Goal: Task Accomplishment & Management: Complete application form

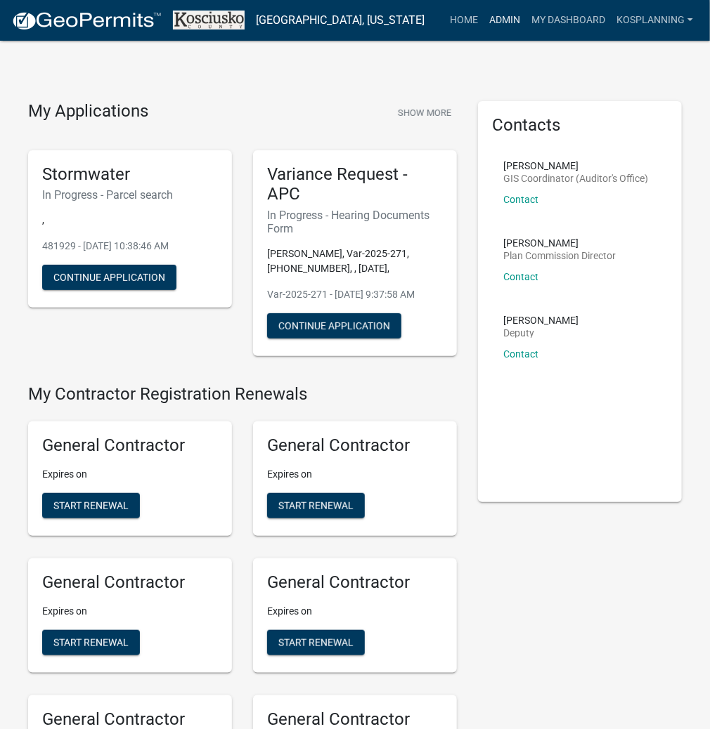
click at [509, 23] on link "Admin" at bounding box center [504, 20] width 42 height 27
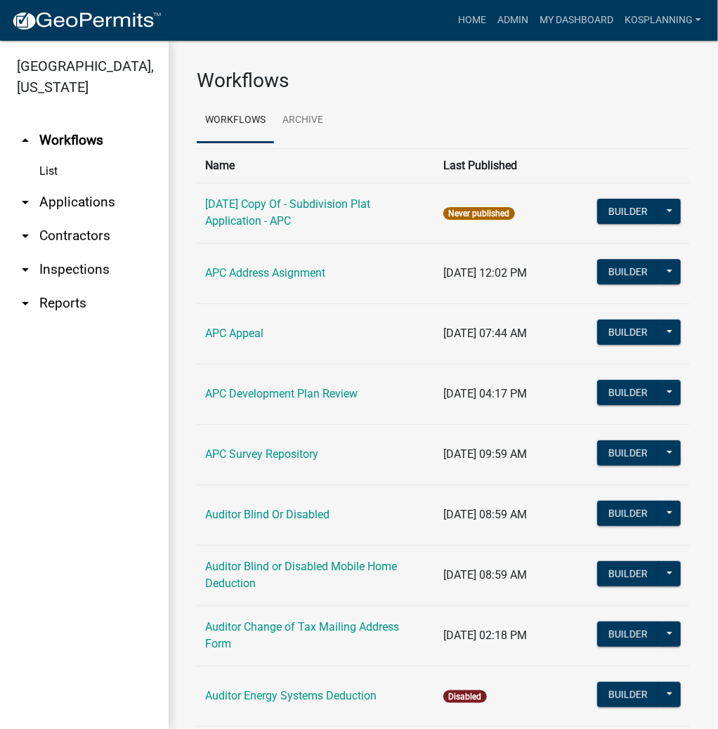
click at [77, 209] on link "arrow_drop_down Applications" at bounding box center [84, 203] width 169 height 34
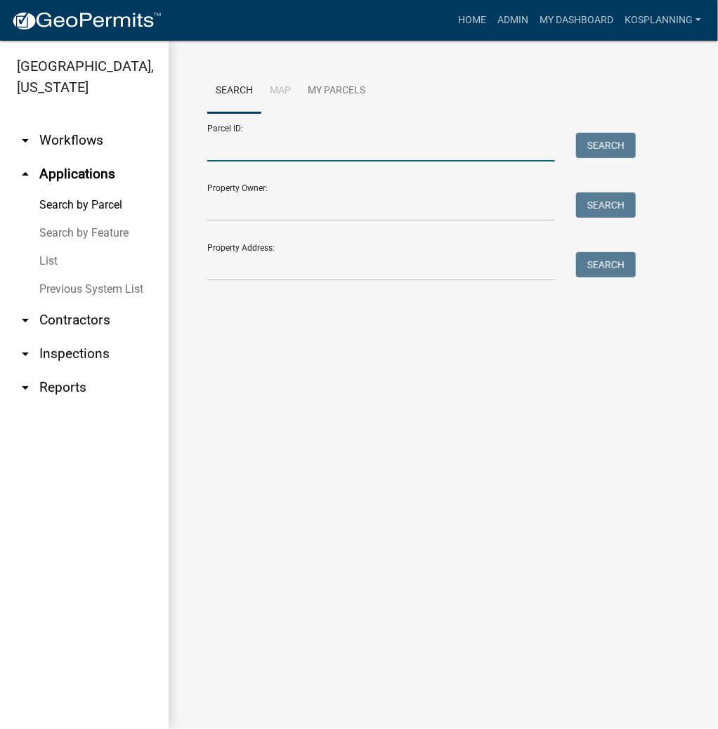
click at [242, 148] on input "Parcel ID:" at bounding box center [381, 147] width 348 height 29
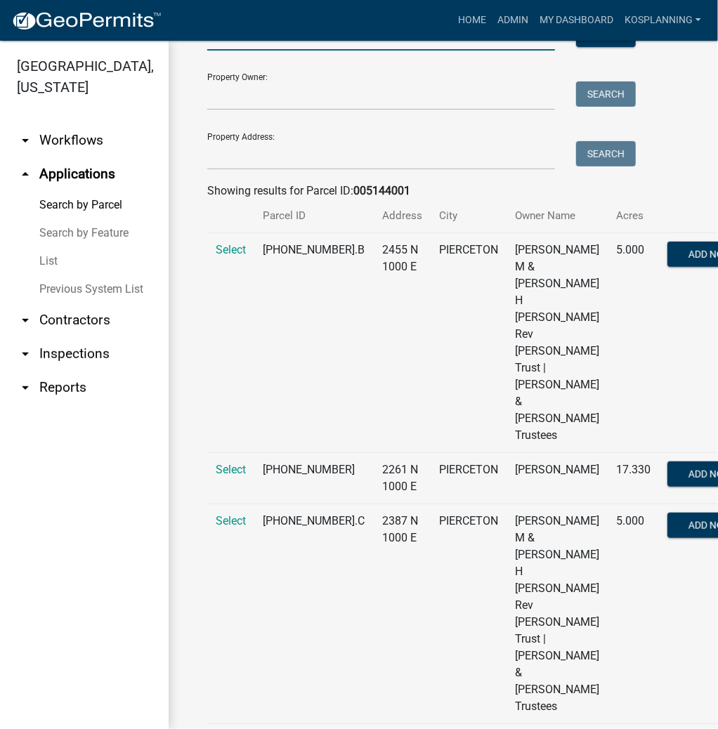
scroll to position [112, 0]
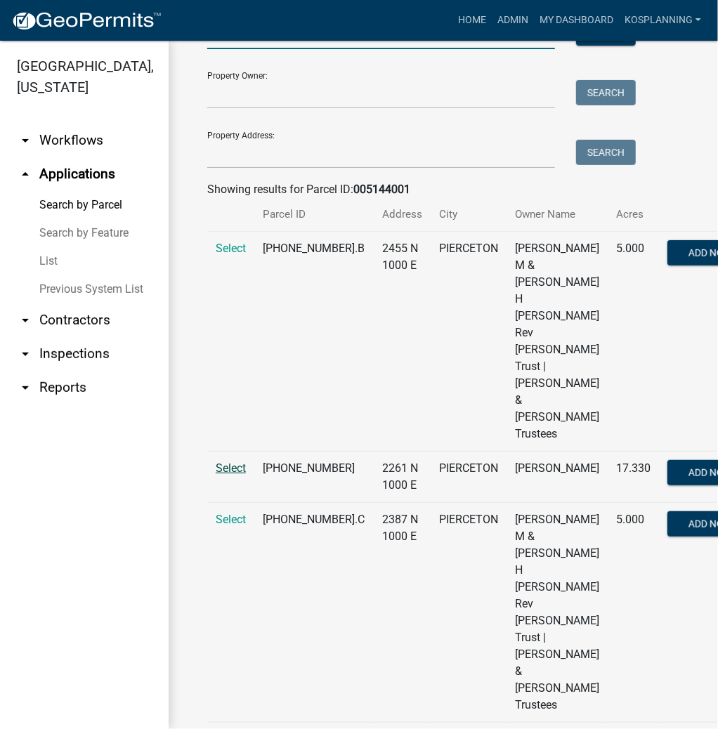
type input "005144001"
click at [233, 462] on span "Select" at bounding box center [231, 468] width 30 height 13
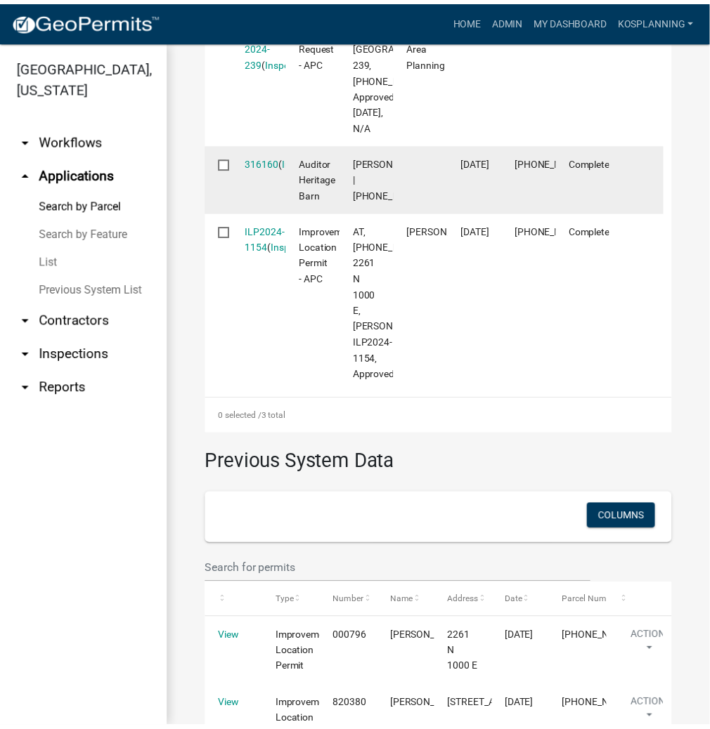
scroll to position [562, 0]
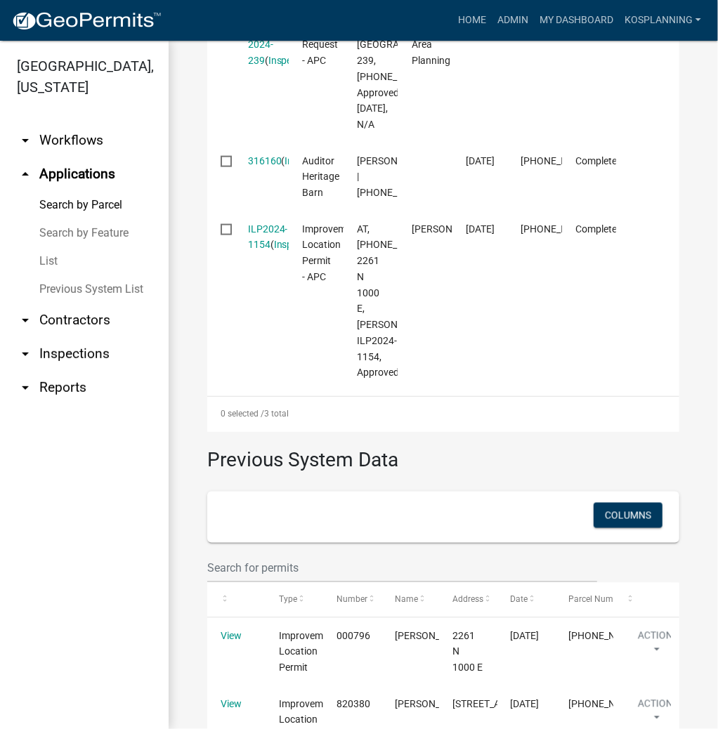
drag, startPoint x: 266, startPoint y: 354, endPoint x: 308, endPoint y: 363, distance: 43.0
click at [266, 251] on link "ILP2024-1154" at bounding box center [268, 236] width 40 height 27
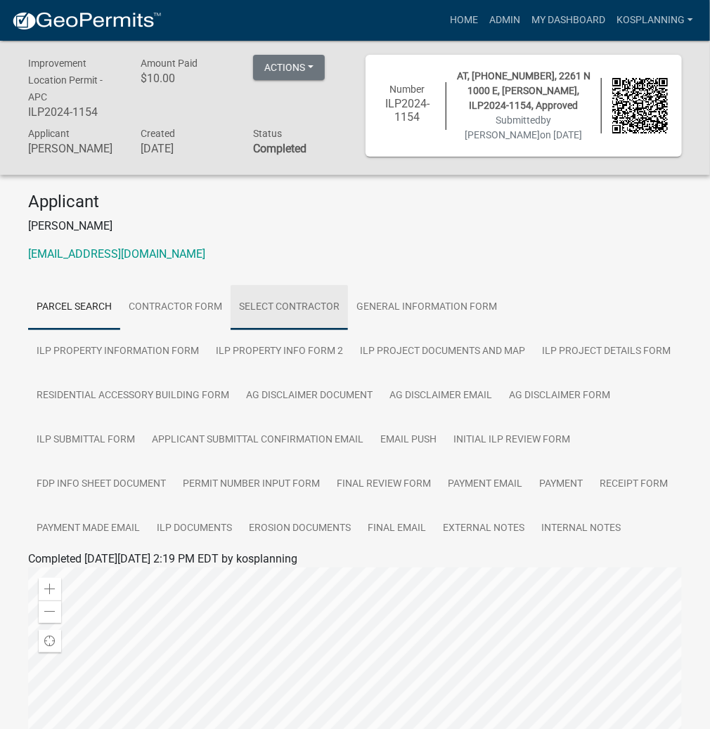
click at [299, 325] on link "Select contractor" at bounding box center [288, 307] width 117 height 45
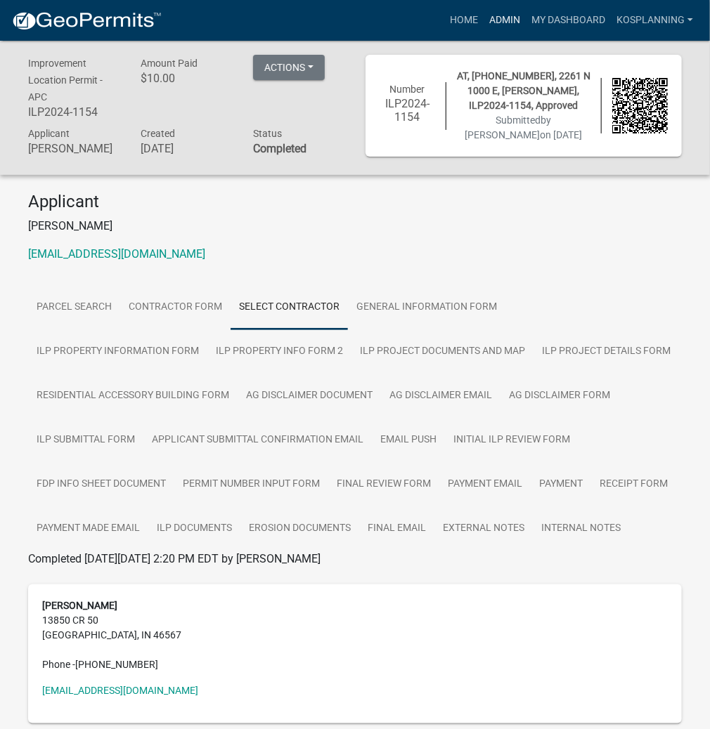
click at [508, 22] on link "Admin" at bounding box center [504, 20] width 42 height 27
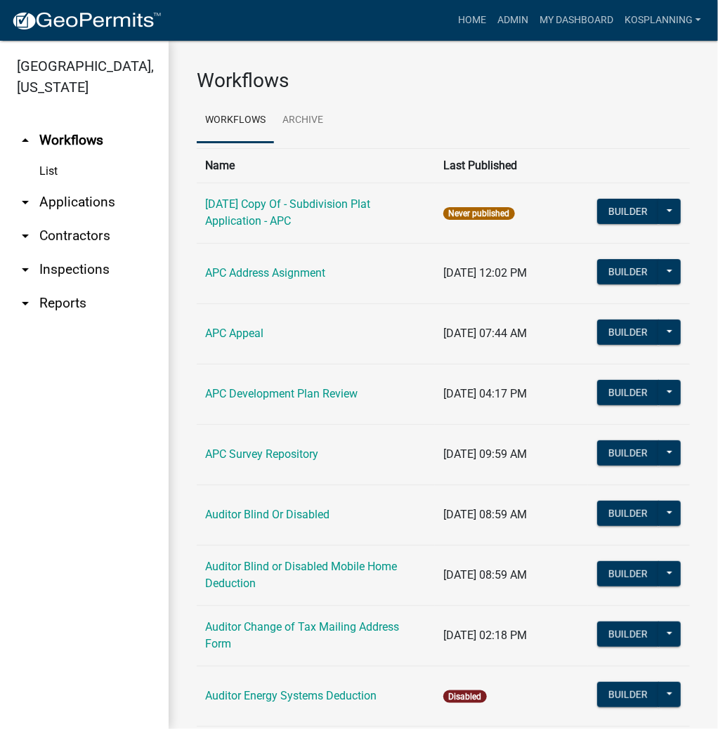
click at [63, 230] on link "arrow_drop_down Contractors" at bounding box center [84, 236] width 169 height 34
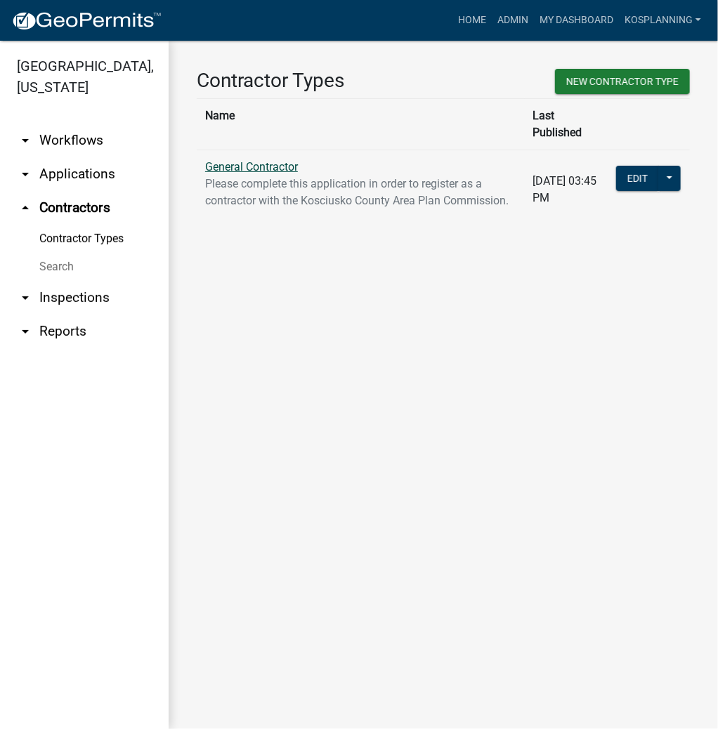
click at [256, 160] on link "General Contractor" at bounding box center [251, 166] width 93 height 13
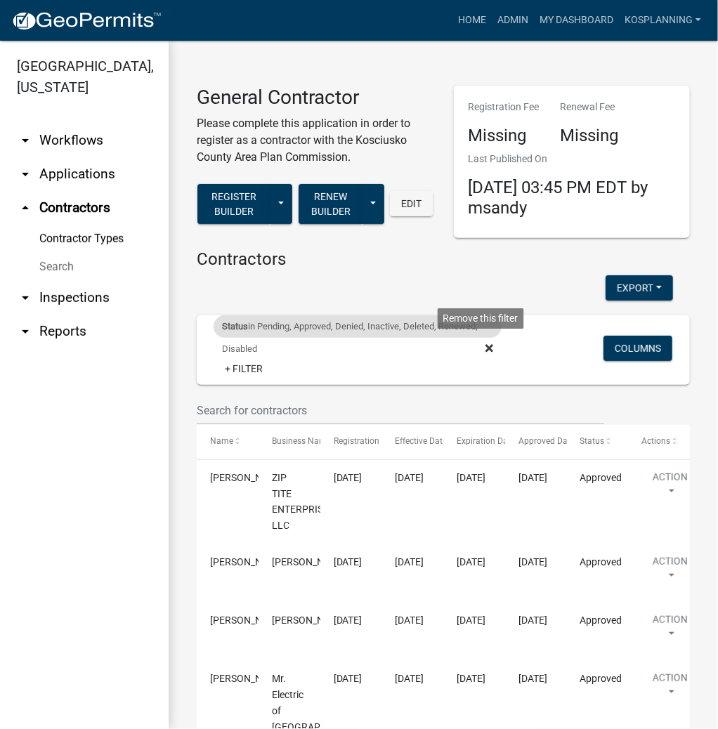
click at [486, 347] on icon at bounding box center [490, 348] width 8 height 8
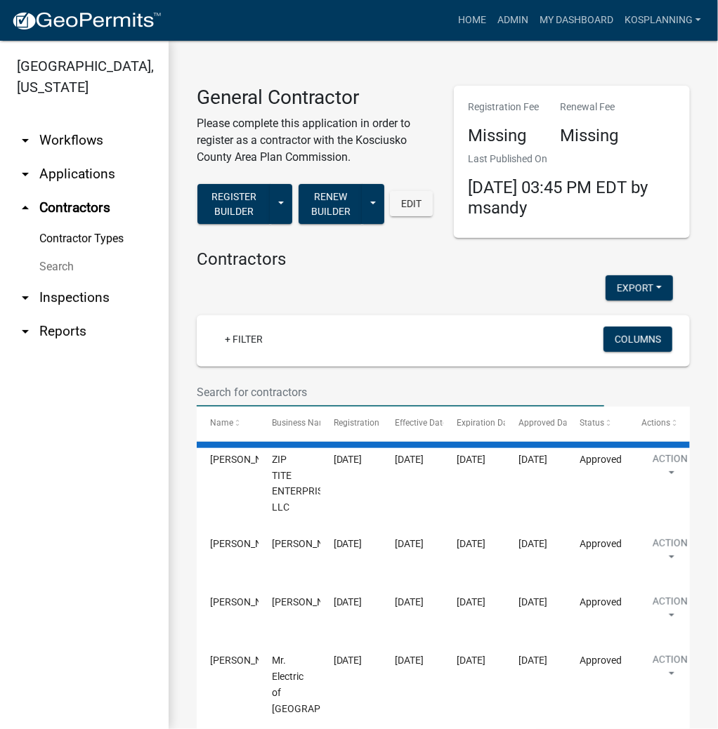
click at [245, 396] on input "text" at bounding box center [401, 392] width 408 height 29
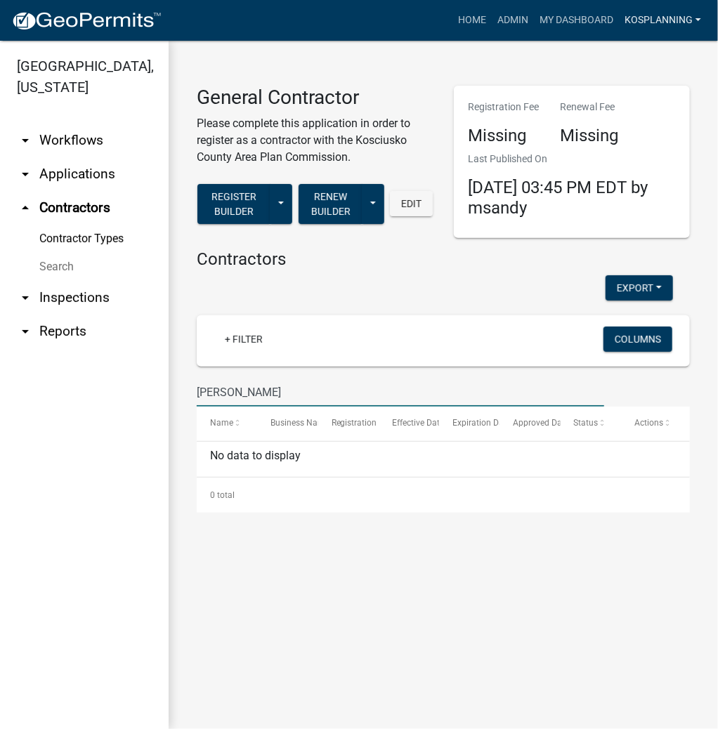
type input "[PERSON_NAME]"
click at [651, 20] on link "kosplanning" at bounding box center [663, 20] width 88 height 27
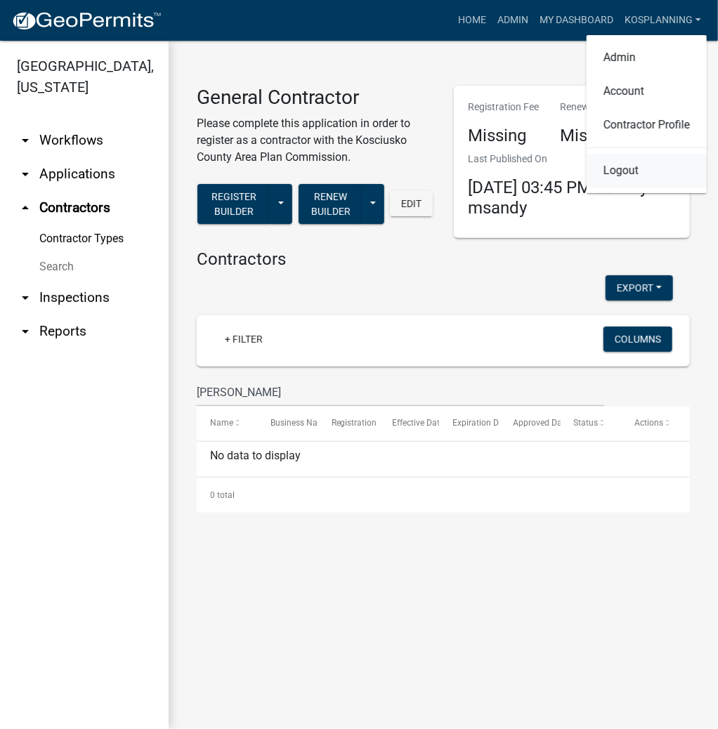
click at [624, 162] on link "Logout" at bounding box center [647, 171] width 120 height 34
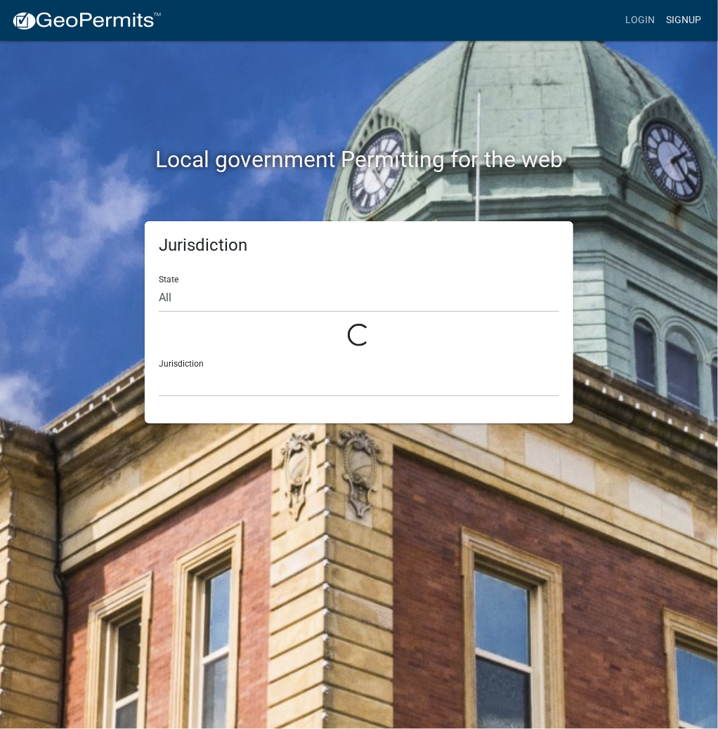
click at [675, 23] on link "Signup" at bounding box center [684, 20] width 46 height 27
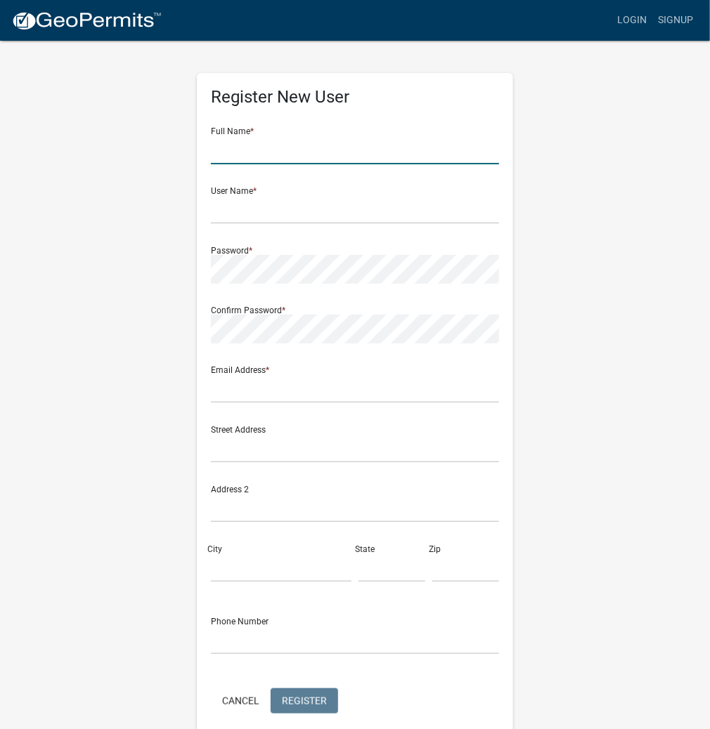
click at [259, 152] on input "text" at bounding box center [355, 150] width 288 height 29
type input "[PERSON_NAME]"
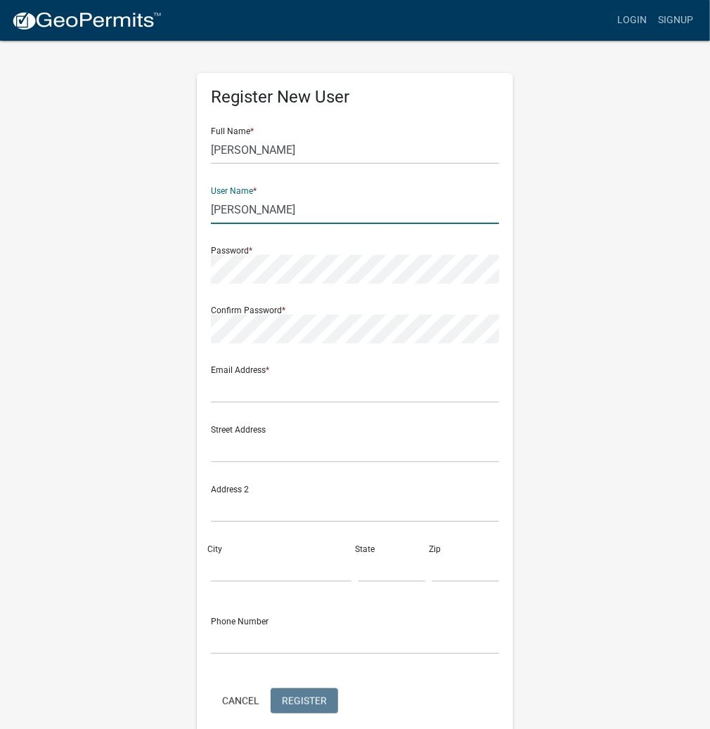
click at [236, 205] on input "[PERSON_NAME]" at bounding box center [355, 209] width 288 height 29
drag, startPoint x: 271, startPoint y: 205, endPoint x: 186, endPoint y: 216, distance: 85.7
click at [186, 216] on div "Register New User Full Name * [PERSON_NAME] User Name * JONLOUDY Password * Con…" at bounding box center [354, 415] width 337 height 752
type input "JONLOUDY"
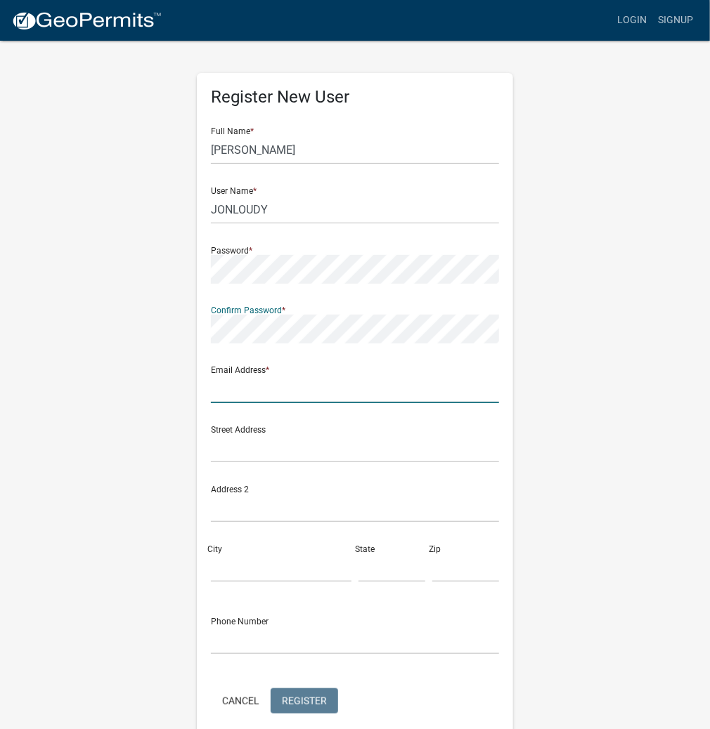
click at [239, 388] on input "text" at bounding box center [355, 389] width 288 height 29
type input "[EMAIL_ADDRESS][DOMAIN_NAME]"
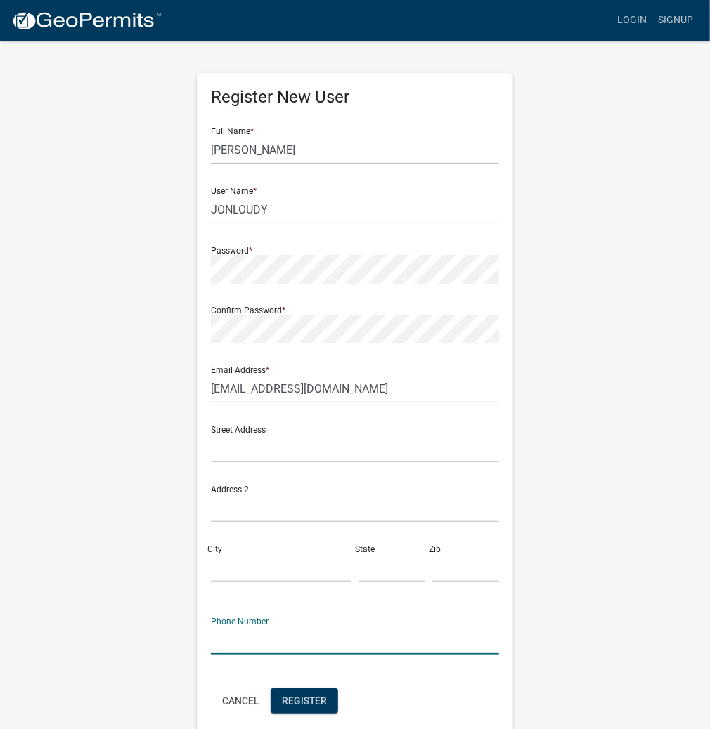
click at [247, 638] on input "text" at bounding box center [355, 640] width 288 height 29
type input "[PHONE_NUMBER]"
click at [311, 698] on span "Register" at bounding box center [304, 700] width 45 height 11
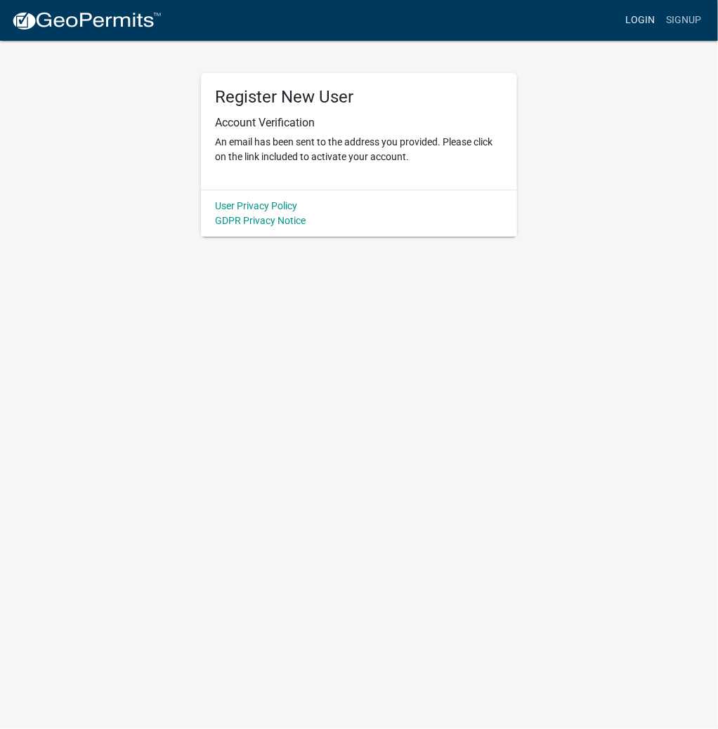
click at [642, 19] on link "Login" at bounding box center [640, 20] width 41 height 27
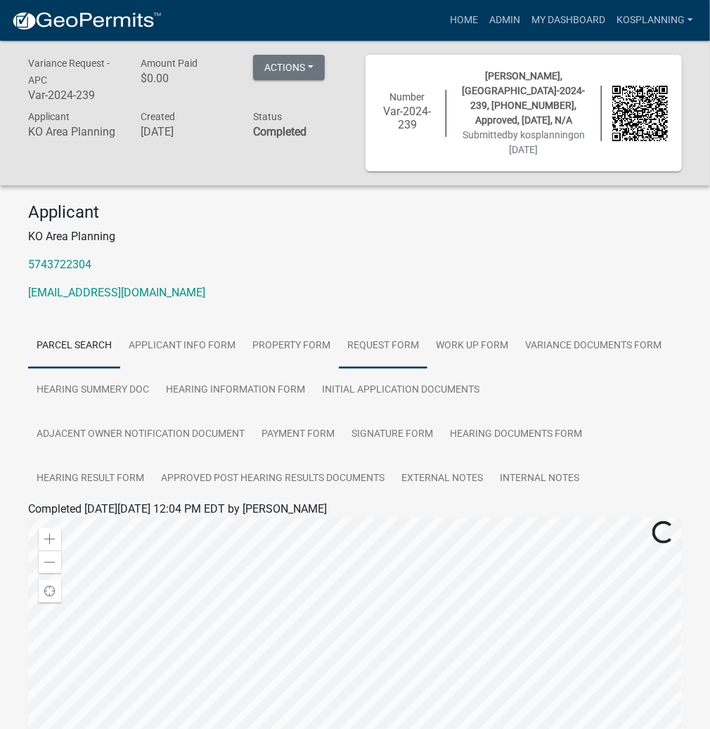
click at [386, 327] on link "Request Form" at bounding box center [383, 346] width 89 height 45
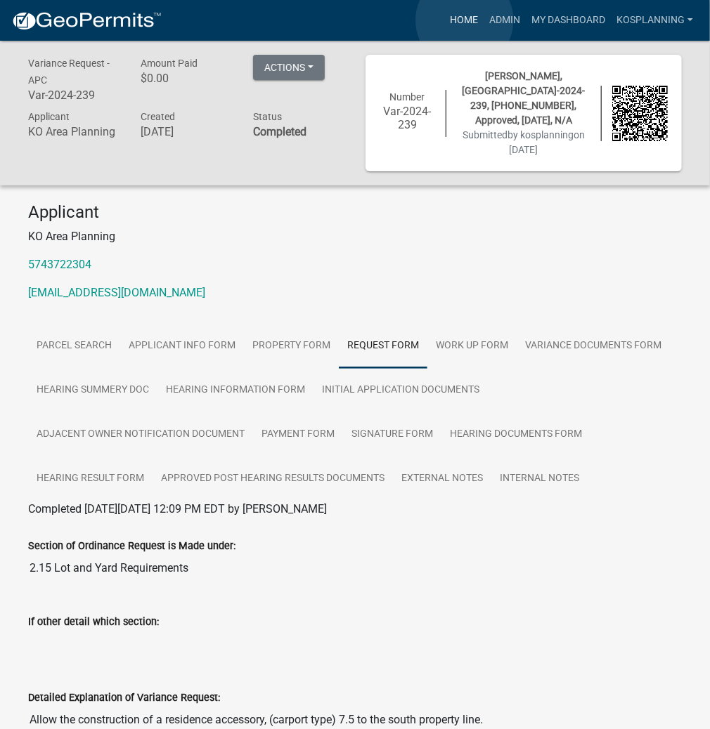
click at [464, 20] on link "Home" at bounding box center [463, 20] width 39 height 27
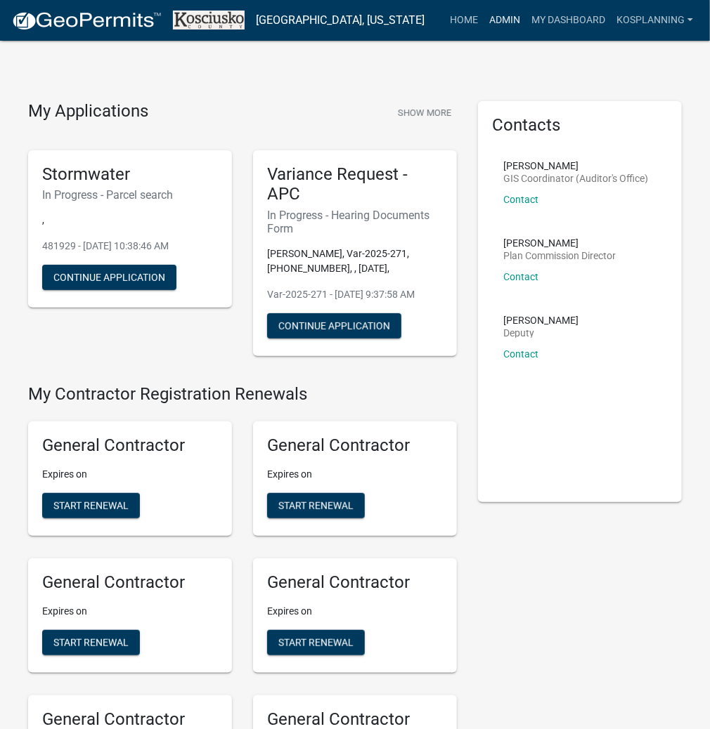
click at [504, 25] on link "Admin" at bounding box center [504, 20] width 42 height 27
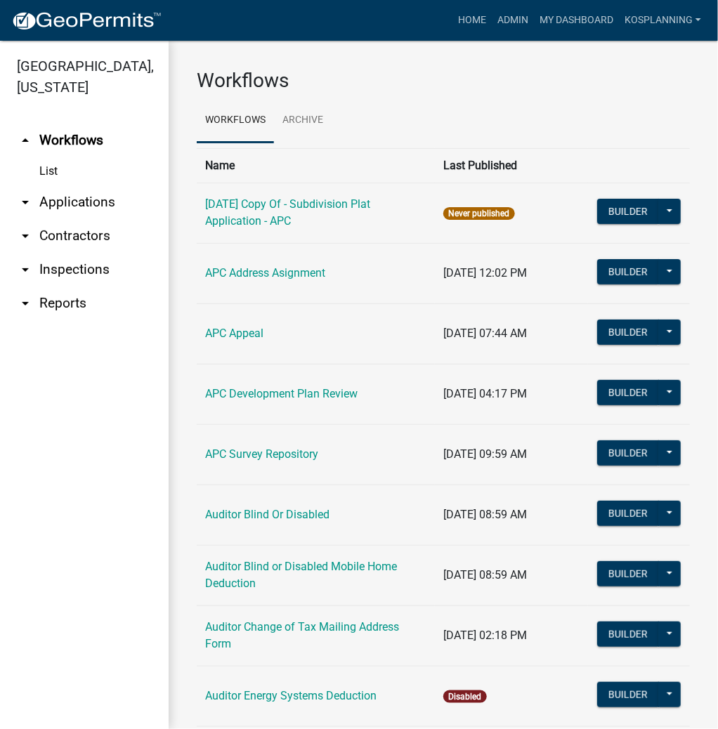
click at [77, 202] on link "arrow_drop_down Applications" at bounding box center [84, 203] width 169 height 34
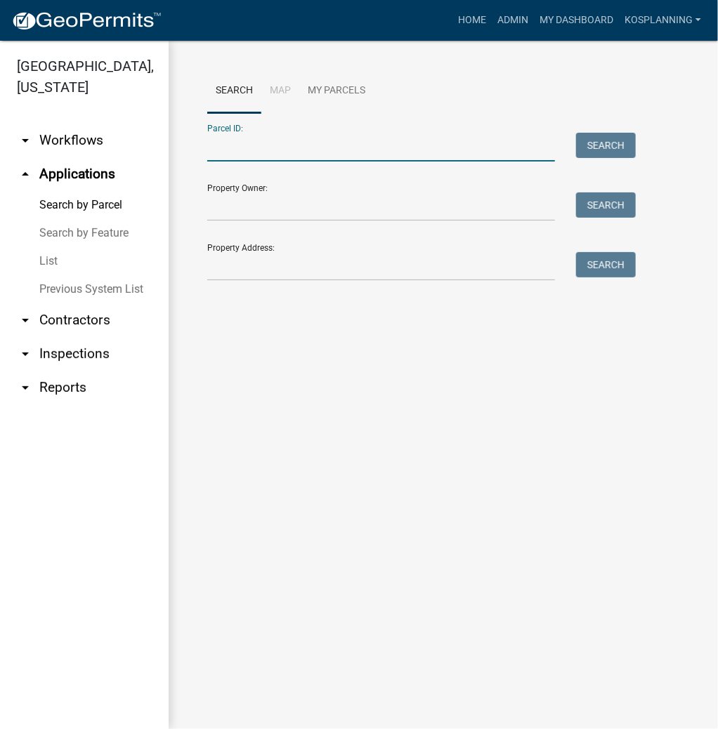
click at [224, 146] on input "Parcel ID:" at bounding box center [381, 147] width 348 height 29
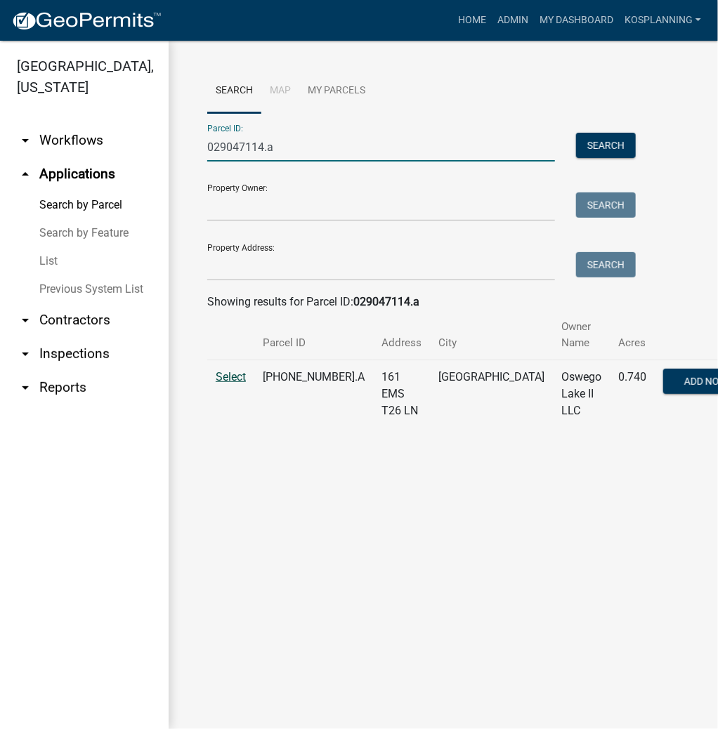
type input "029047114.a"
click at [242, 377] on span "Select" at bounding box center [231, 376] width 30 height 13
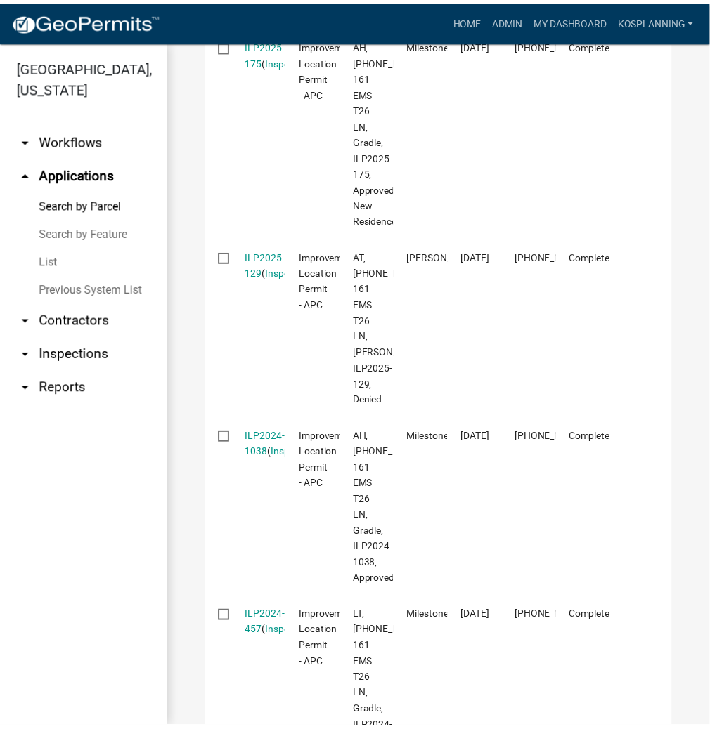
scroll to position [1068, 0]
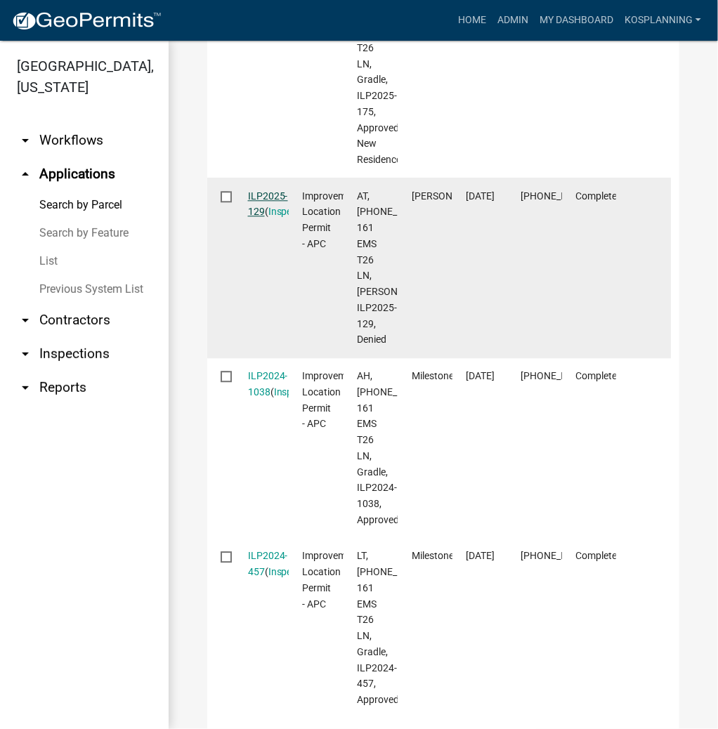
click at [261, 218] on link "ILP2025-129" at bounding box center [268, 203] width 40 height 27
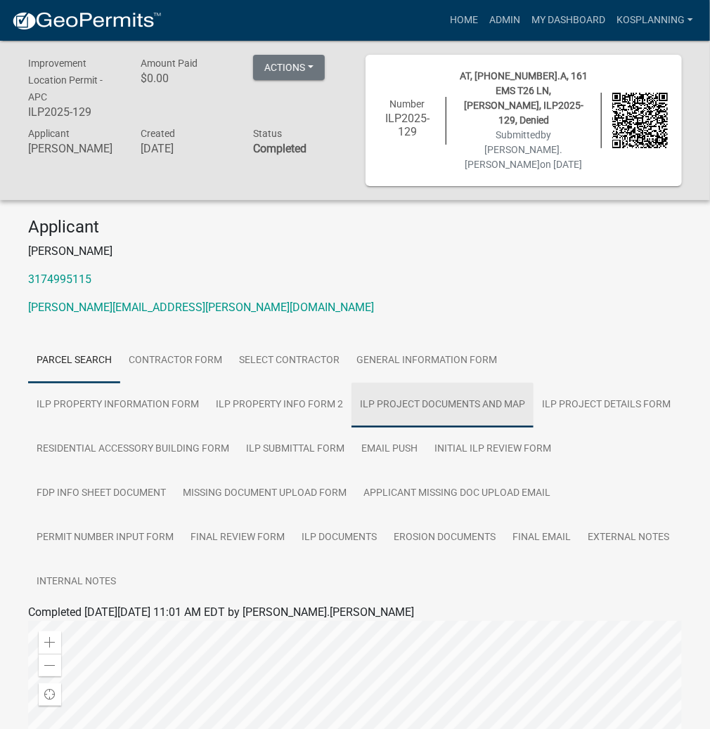
click at [351, 383] on link "ILP Project Documents and Map" at bounding box center [442, 405] width 182 height 45
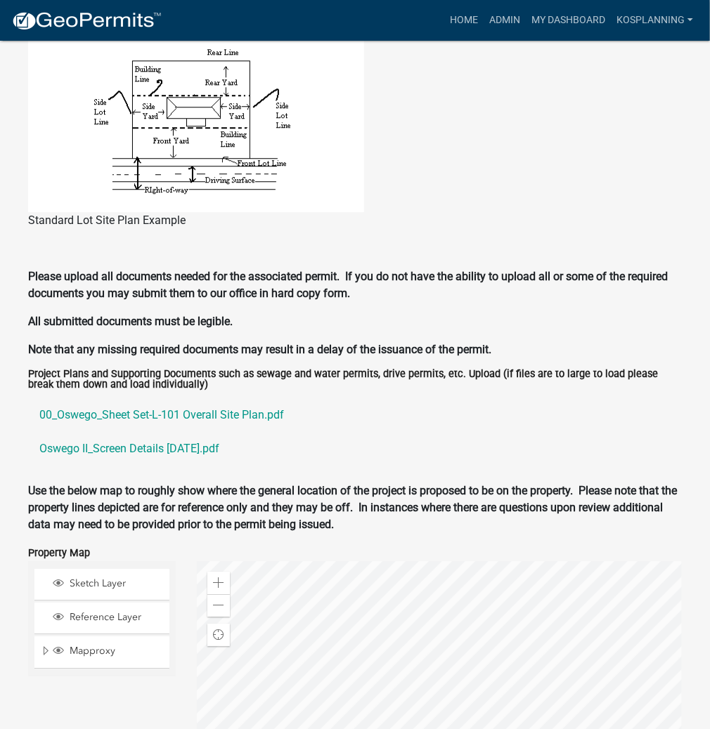
scroll to position [1293, 0]
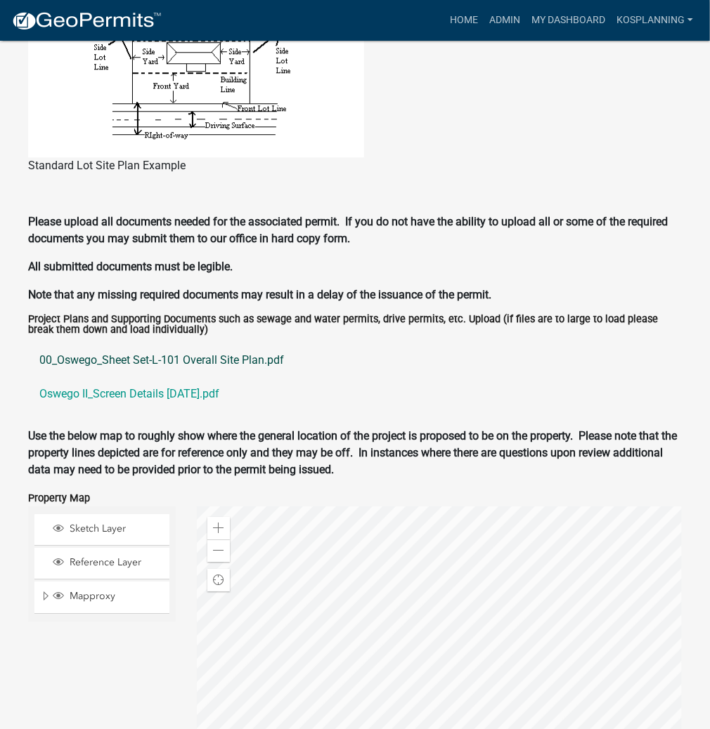
click at [219, 344] on link "00_Oswego_Sheet Set-L-101 Overall Site Plan.pdf" at bounding box center [355, 361] width 654 height 34
click at [171, 377] on link "Oswego II_Screen Details 02.24.2025.pdf" at bounding box center [355, 394] width 654 height 34
click at [500, 16] on link "Admin" at bounding box center [504, 20] width 42 height 27
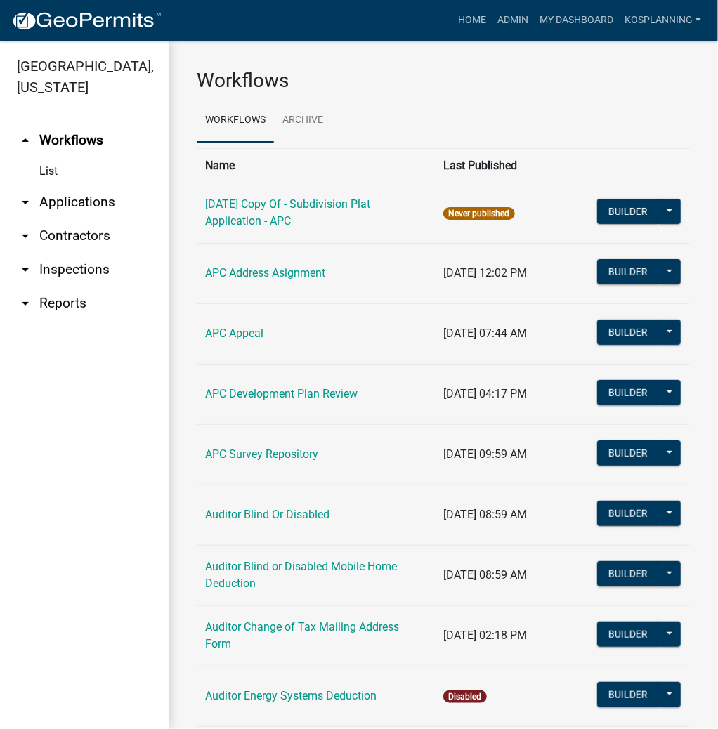
click at [80, 197] on link "arrow_drop_down Applications" at bounding box center [84, 203] width 169 height 34
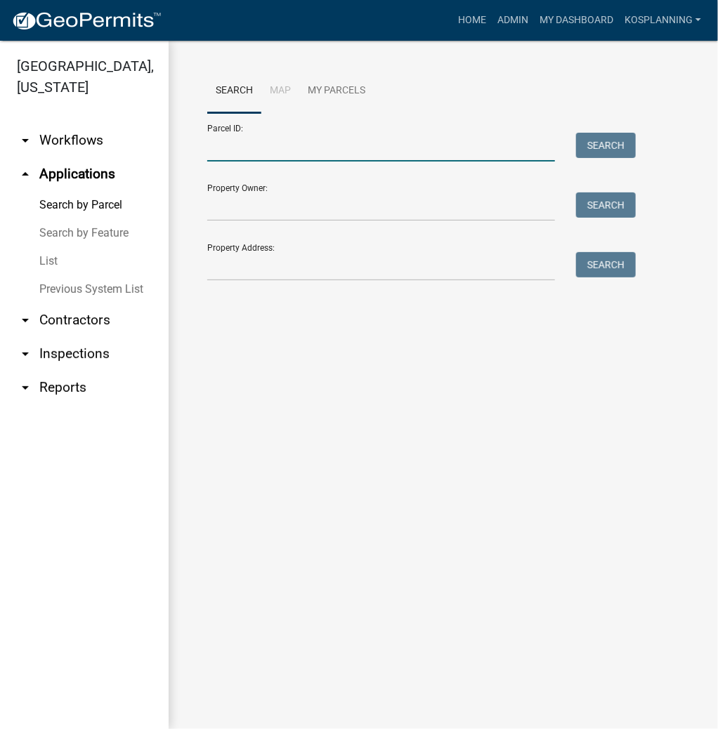
click at [226, 150] on input "Parcel ID:" at bounding box center [381, 147] width 348 height 29
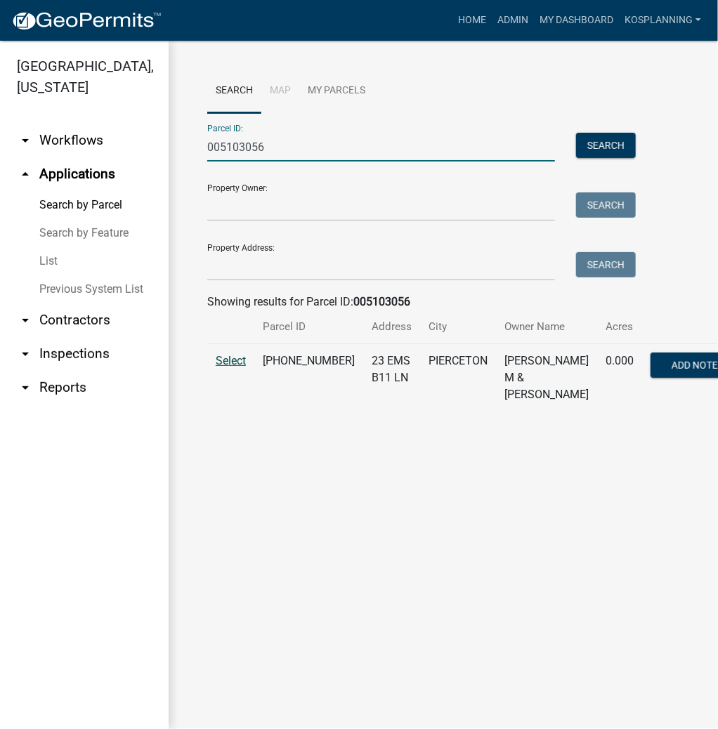
type input "005103056"
click at [230, 368] on span "Select" at bounding box center [231, 360] width 30 height 13
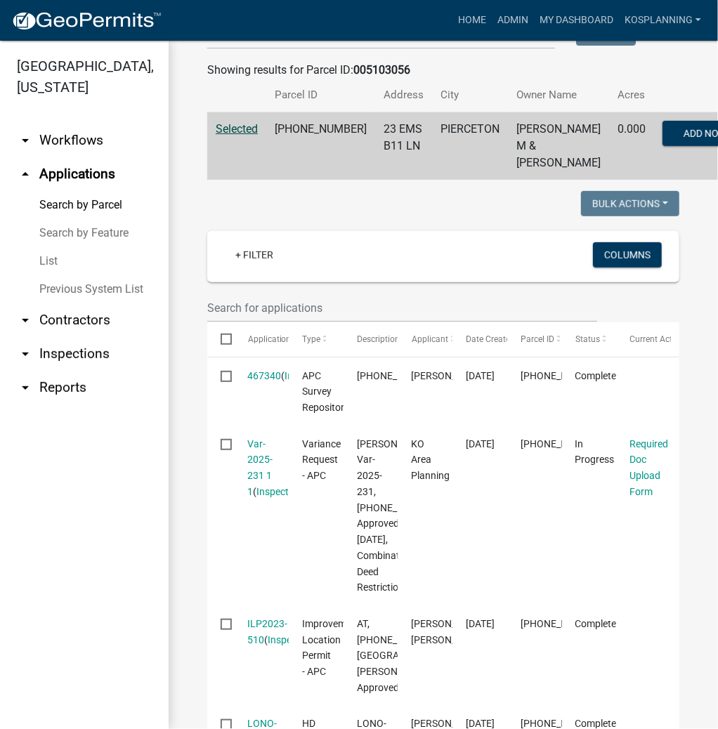
scroll to position [337, 0]
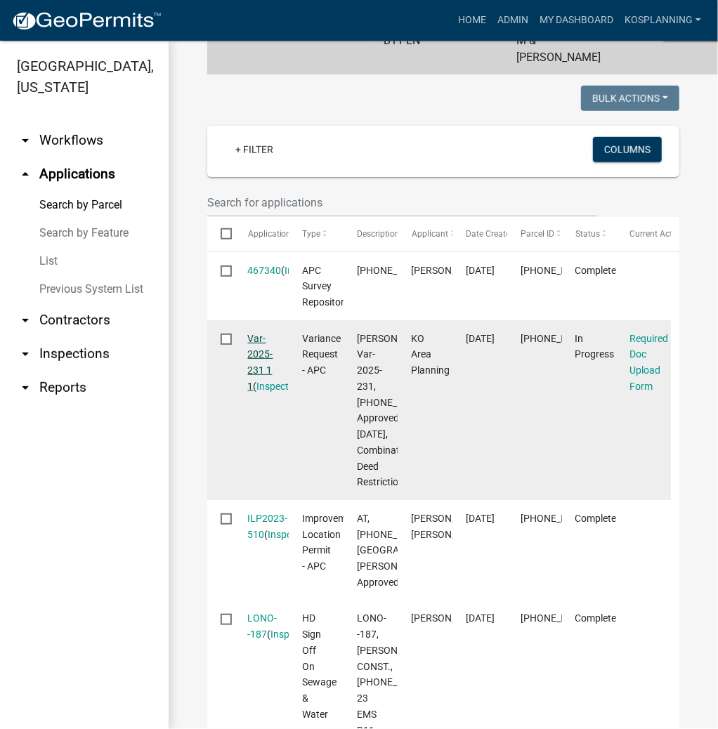
click at [267, 388] on link "Var-2025-231 1 1" at bounding box center [260, 362] width 25 height 59
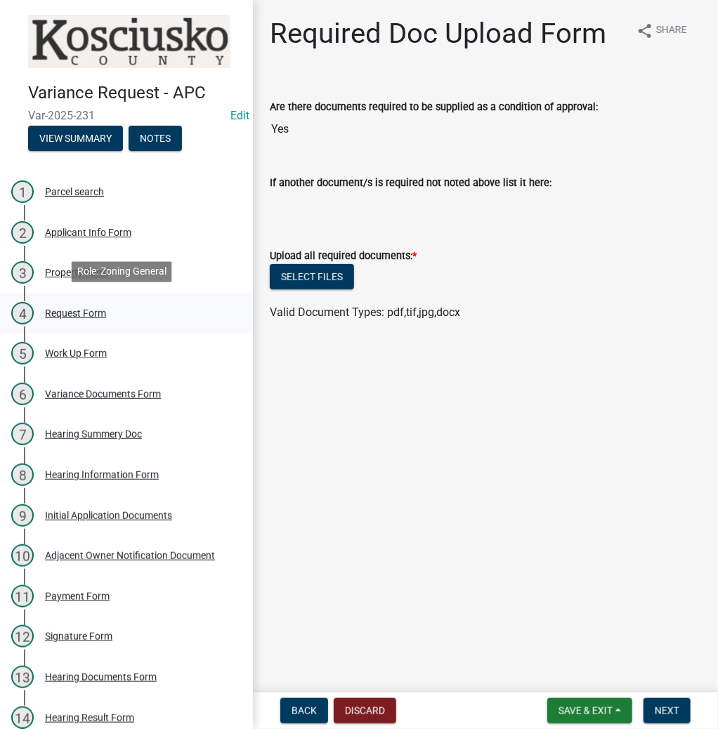
click at [74, 311] on div "Request Form" at bounding box center [75, 313] width 61 height 10
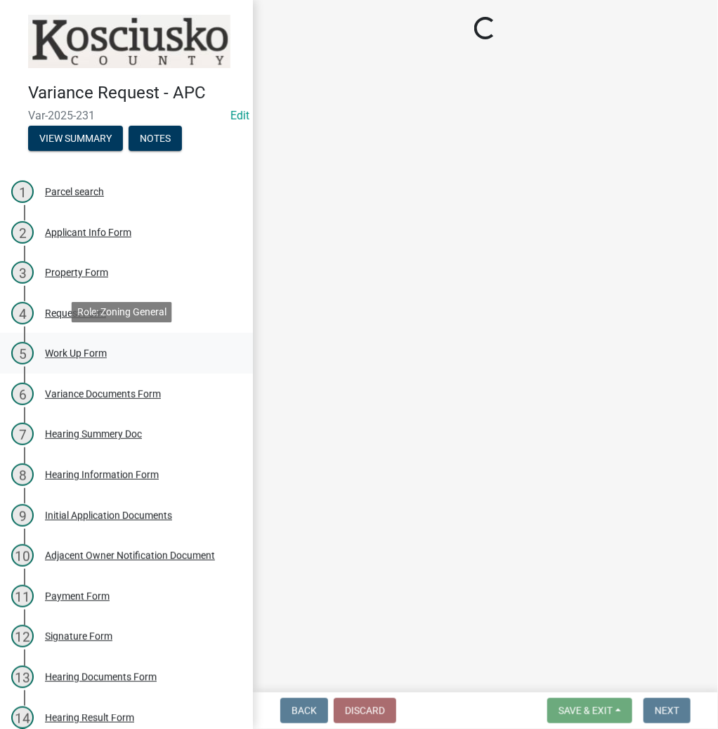
select select "77eb12f8-2a64-4a31-bfec-9b00716b2165"
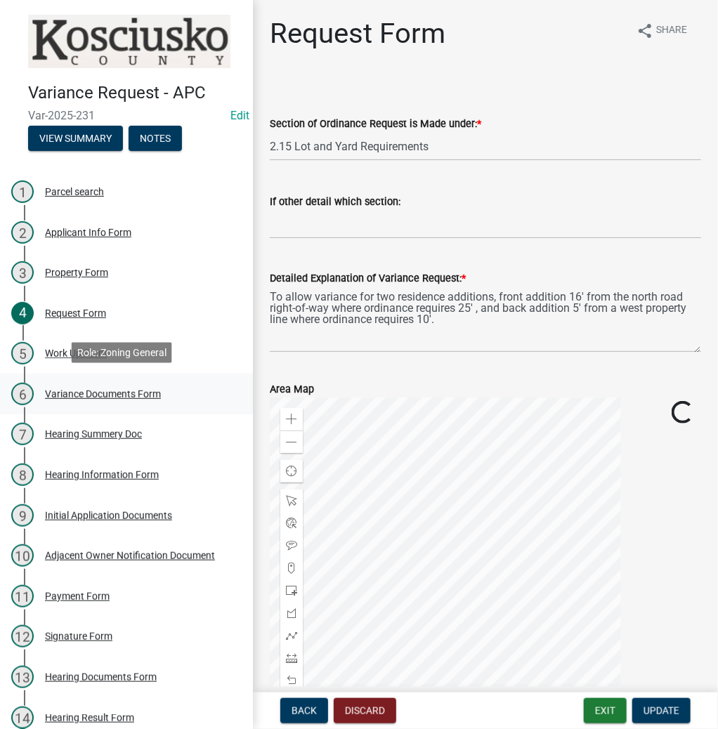
click at [91, 391] on div "Variance Documents Form" at bounding box center [103, 394] width 116 height 10
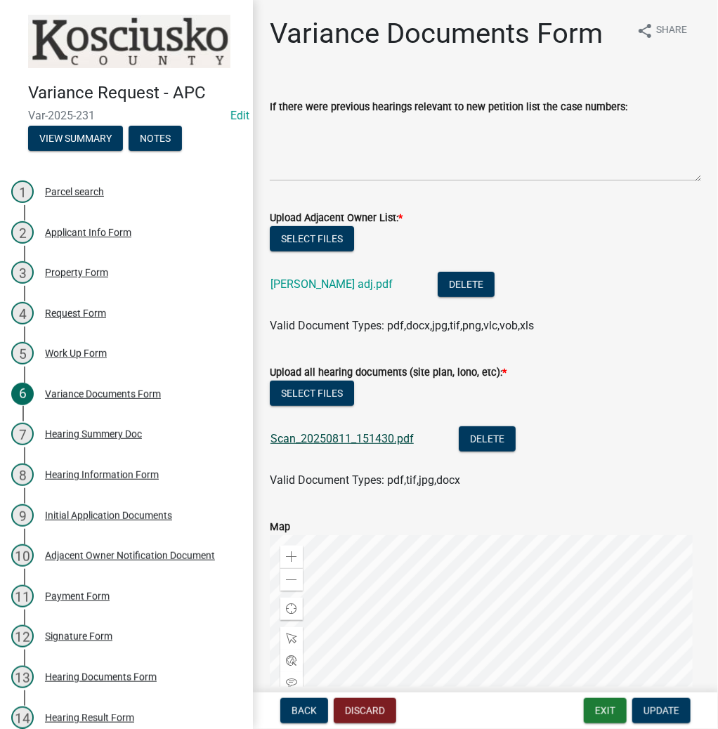
click at [357, 436] on link "Scan_20250811_151430.pdf" at bounding box center [342, 438] width 143 height 13
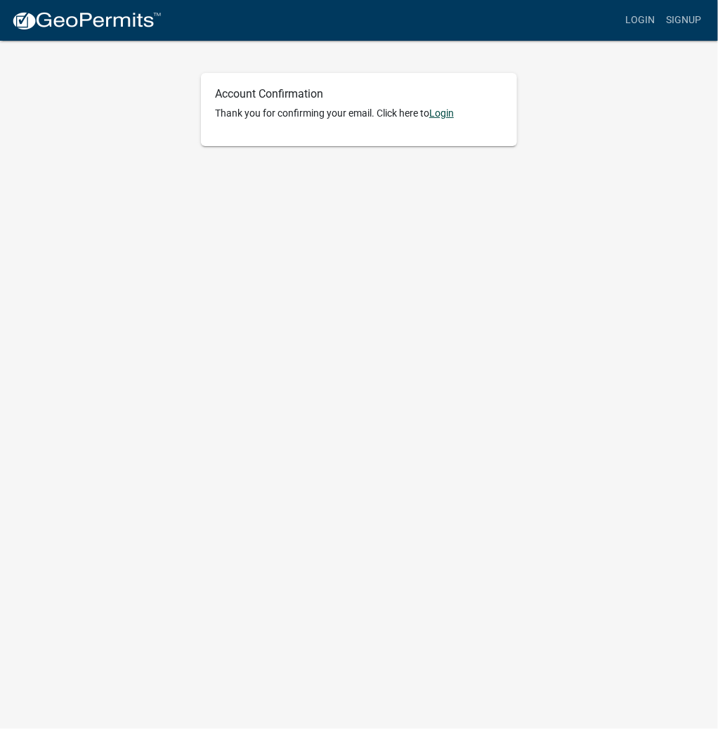
click at [446, 115] on link "Login" at bounding box center [441, 113] width 25 height 11
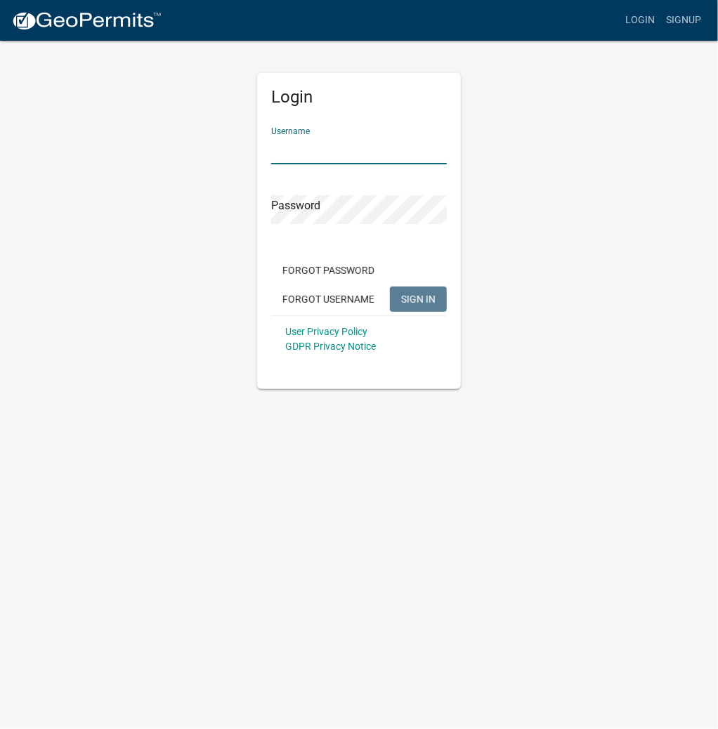
click at [318, 149] on input "Username" at bounding box center [359, 150] width 176 height 29
paste input "JONLOUDY"
type input "JONLOUDY"
click at [416, 295] on span "SIGN IN" at bounding box center [418, 298] width 34 height 11
